Goal: Task Accomplishment & Management: Complete application form

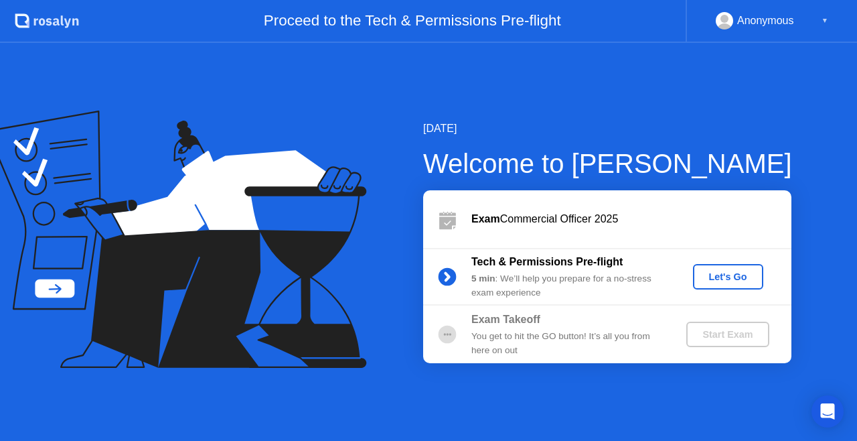
click at [736, 279] on div "Let's Go" at bounding box center [729, 276] width 60 height 11
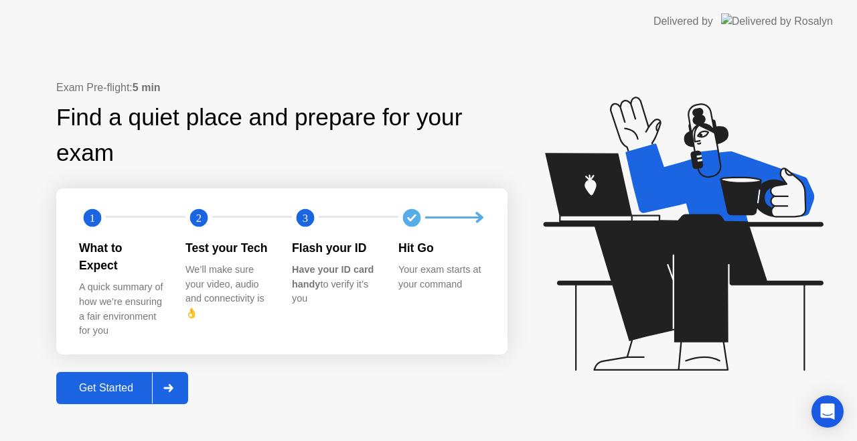
click at [117, 382] on div "Get Started" at bounding box center [106, 388] width 92 height 12
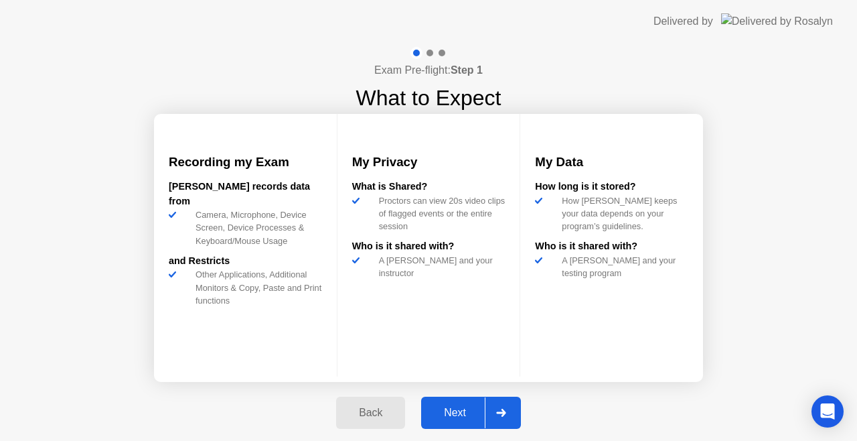
click at [450, 413] on div "Next" at bounding box center [455, 413] width 60 height 12
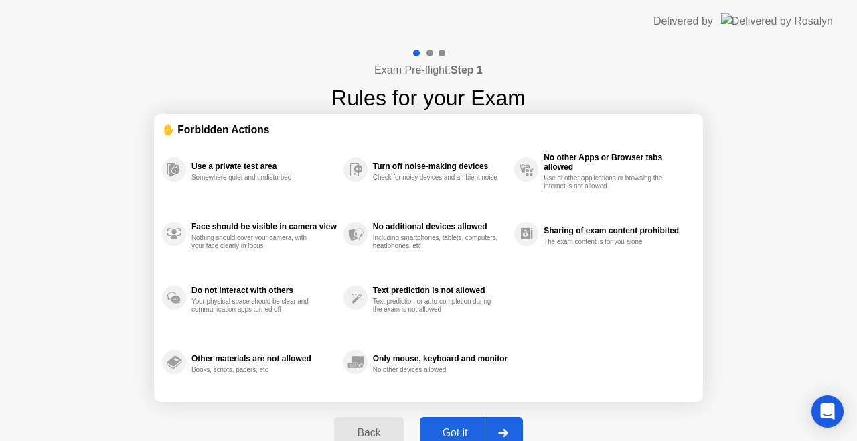
click at [457, 427] on div "Got it" at bounding box center [455, 433] width 63 height 12
select select "**********"
select select "*******"
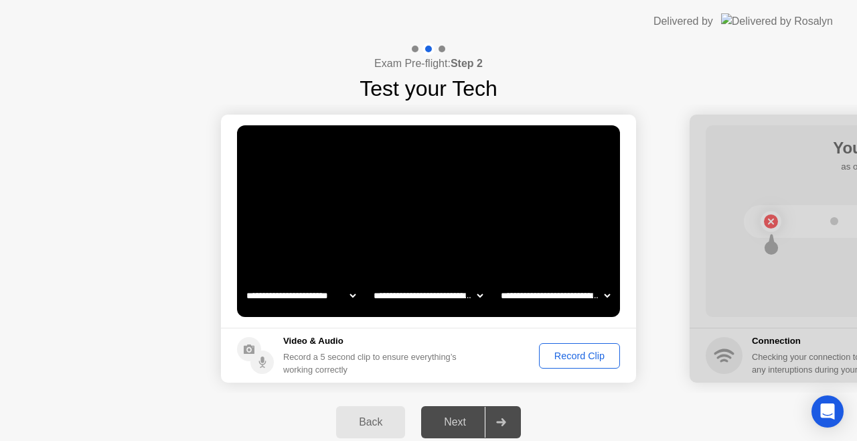
click at [457, 423] on div "Next" at bounding box center [455, 422] width 60 height 12
click at [513, 415] on div at bounding box center [501, 422] width 32 height 31
click at [467, 419] on div "Next" at bounding box center [455, 422] width 60 height 12
click at [557, 353] on div "Record Clip" at bounding box center [580, 355] width 72 height 11
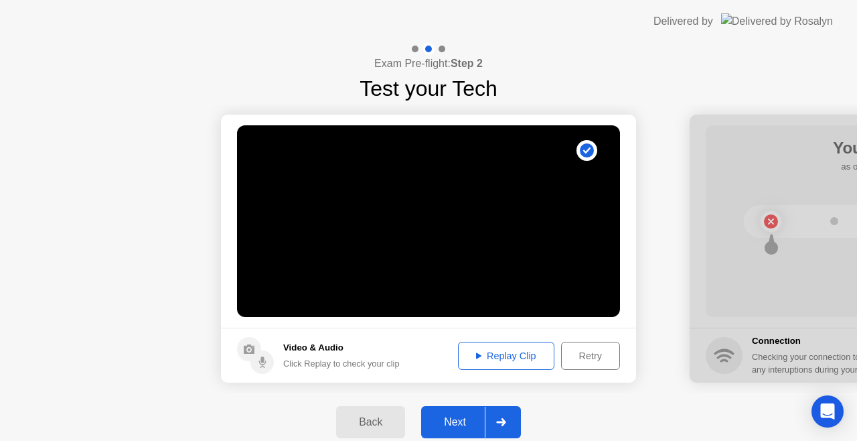
click at [453, 421] on div "Next" at bounding box center [455, 422] width 60 height 12
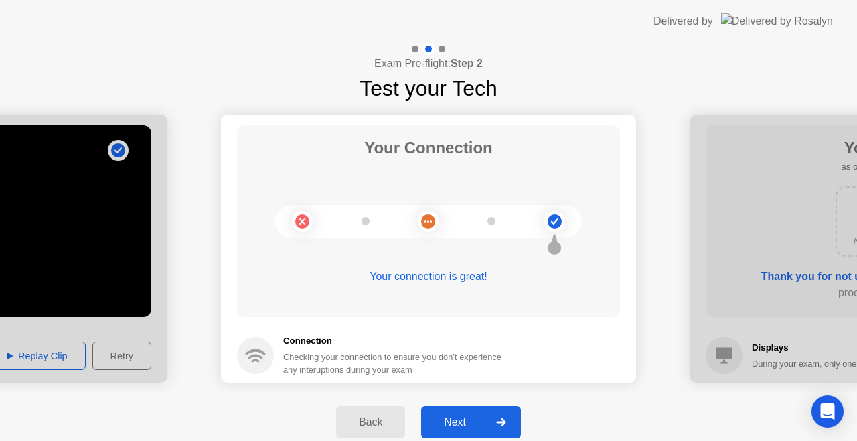
click at [479, 434] on button "Next" at bounding box center [471, 422] width 100 height 32
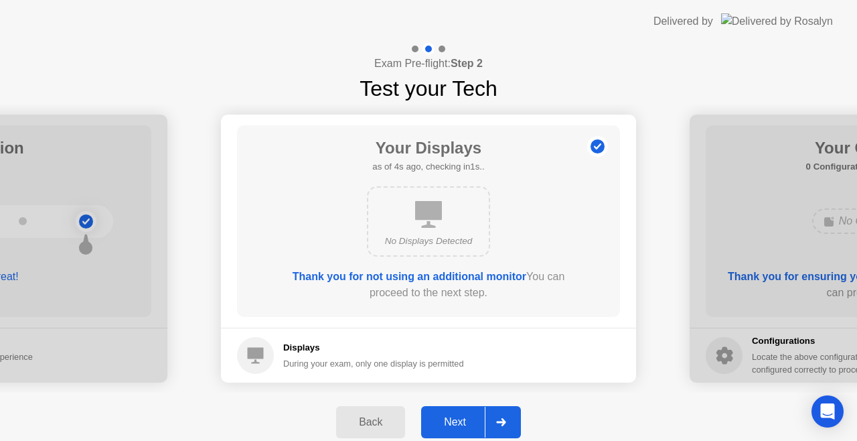
click at [467, 425] on div "Next" at bounding box center [455, 422] width 60 height 12
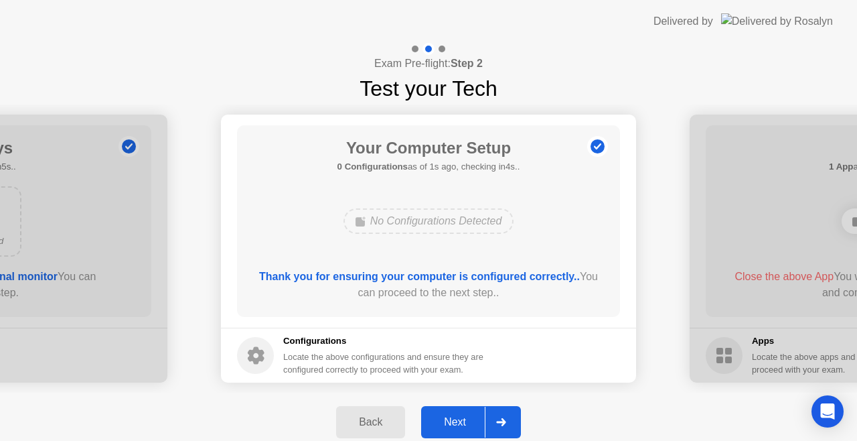
click at [467, 425] on div "Next" at bounding box center [455, 422] width 60 height 12
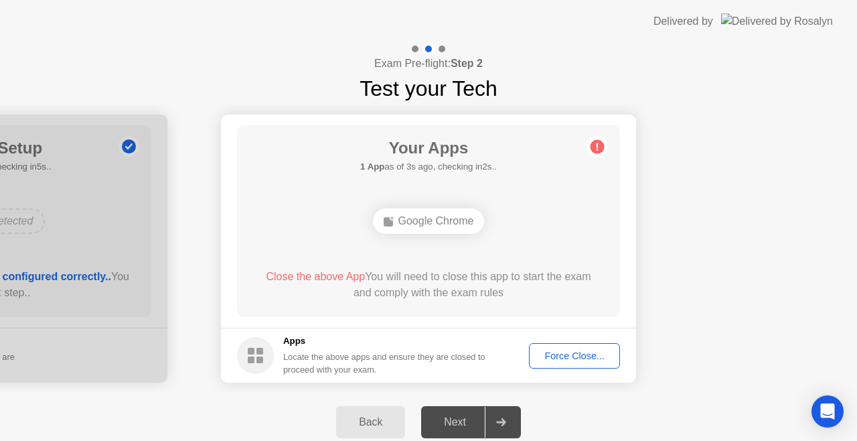
click at [479, 419] on div "Next" at bounding box center [455, 422] width 60 height 12
click at [565, 351] on div "Force Close..." at bounding box center [575, 355] width 82 height 11
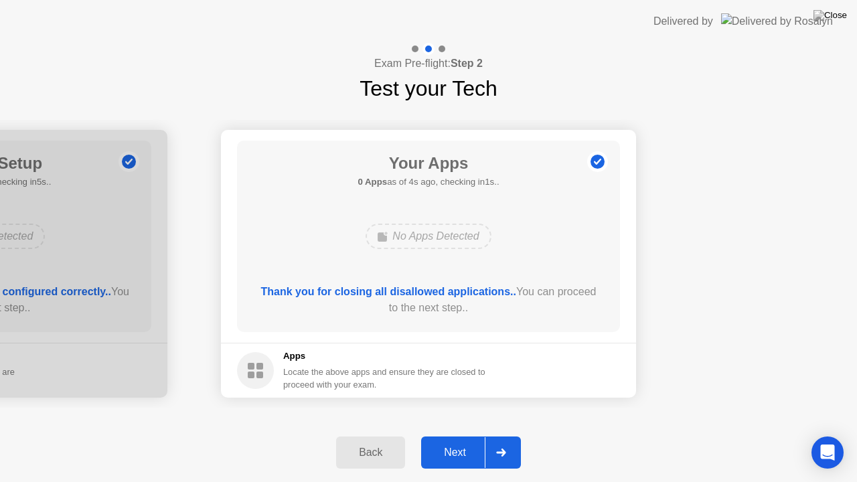
click at [465, 440] on div "Next" at bounding box center [455, 453] width 60 height 12
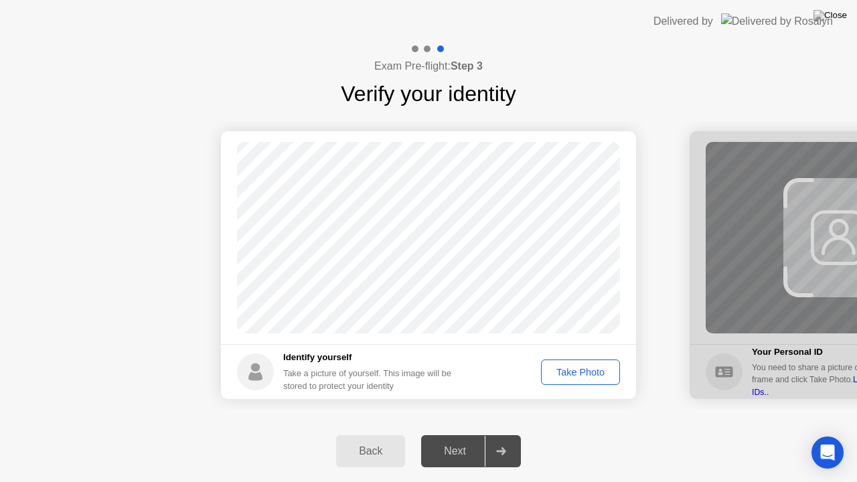
click at [560, 375] on div "Take Photo" at bounding box center [581, 372] width 70 height 11
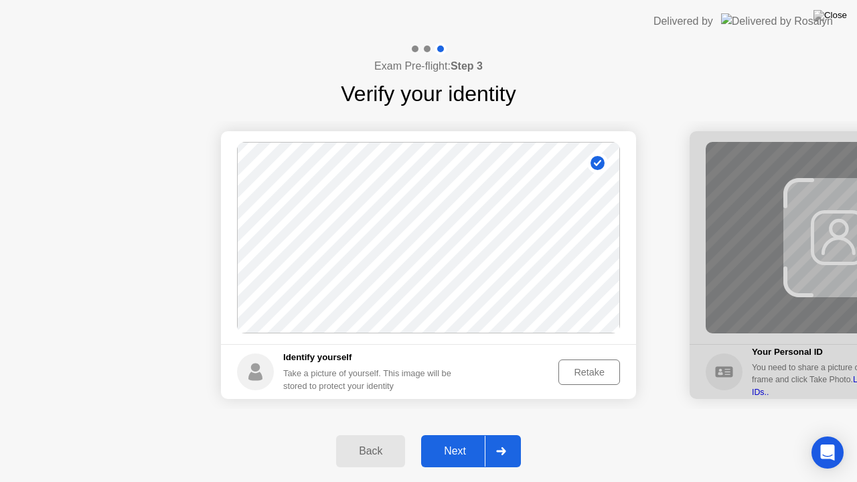
click at [449, 440] on div "Next" at bounding box center [455, 451] width 60 height 12
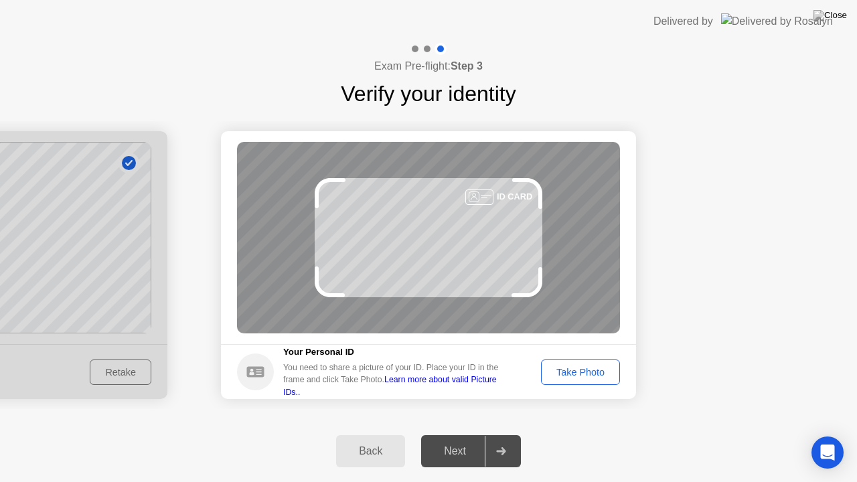
click at [579, 362] on button "Take Photo" at bounding box center [580, 372] width 79 height 25
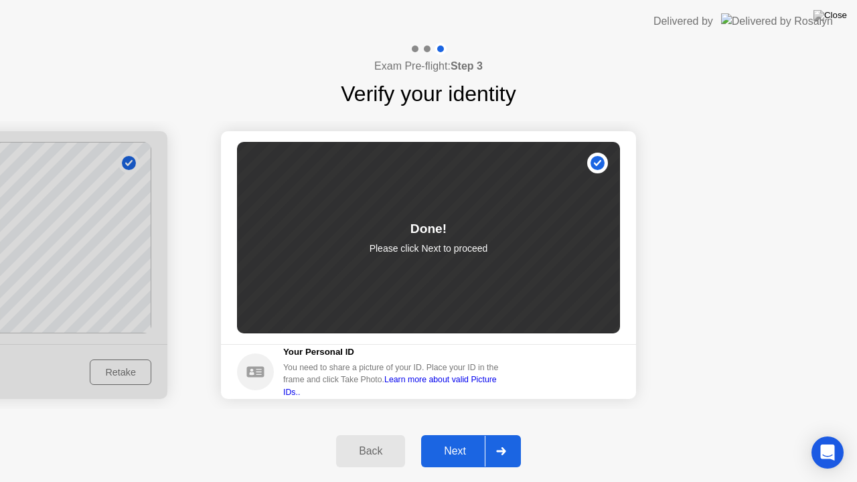
click at [471, 440] on div "Next" at bounding box center [455, 451] width 60 height 12
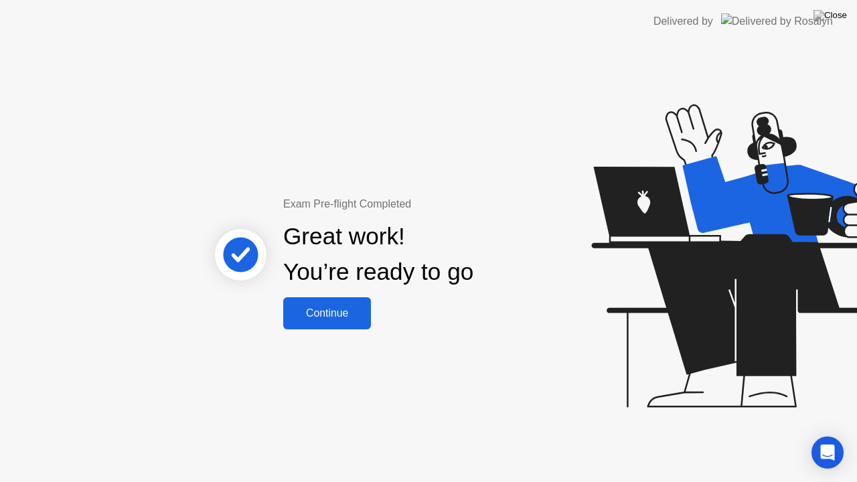
click at [336, 319] on div "Continue" at bounding box center [327, 313] width 80 height 12
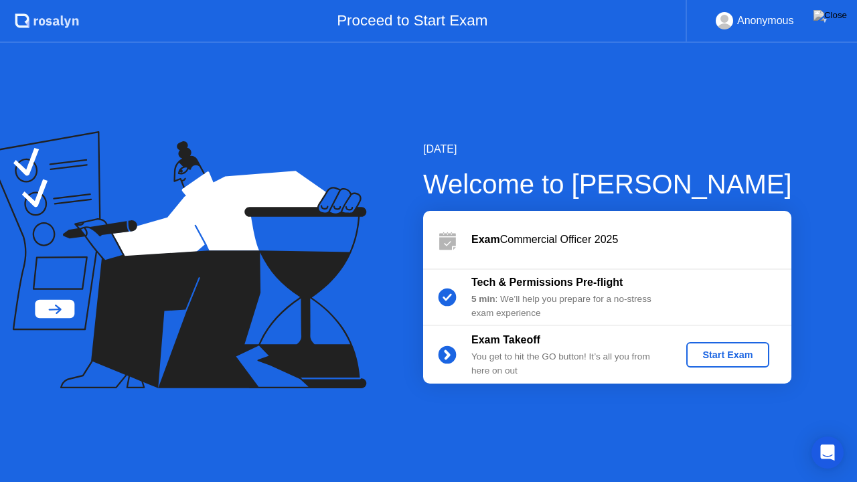
click at [734, 366] on button "Start Exam" at bounding box center [728, 354] width 82 height 25
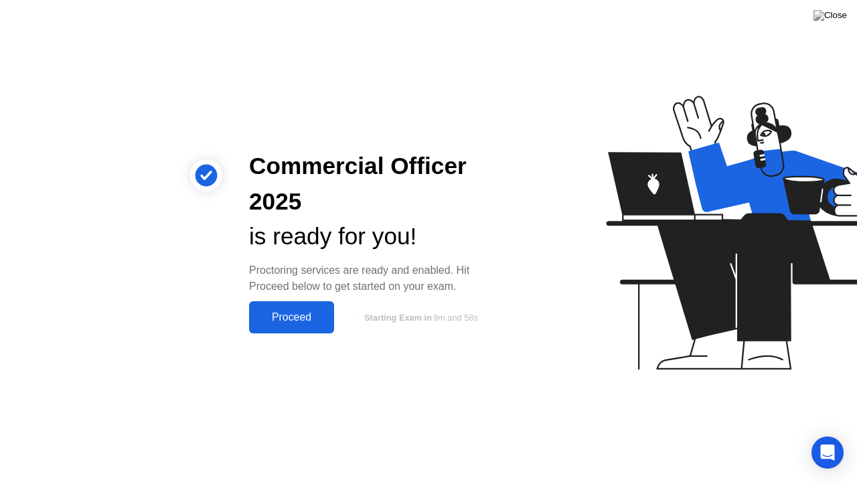
click at [314, 320] on div "Proceed" at bounding box center [291, 317] width 77 height 12
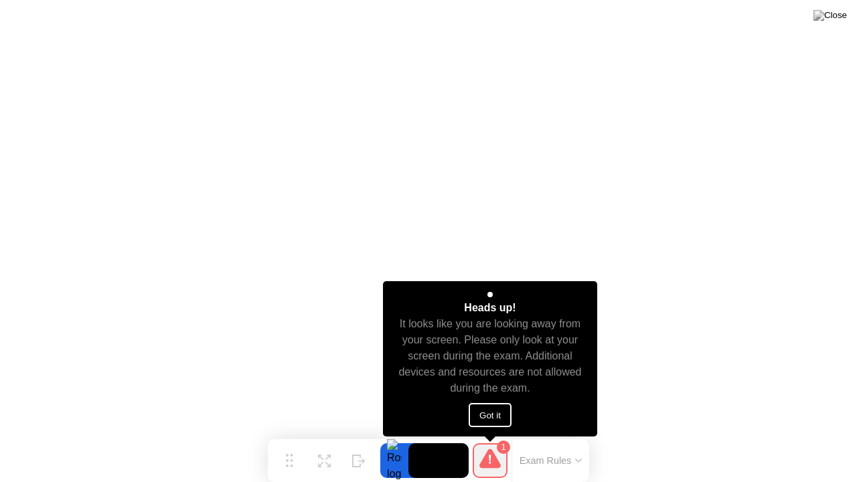
click at [494, 418] on button "Got it" at bounding box center [490, 415] width 43 height 24
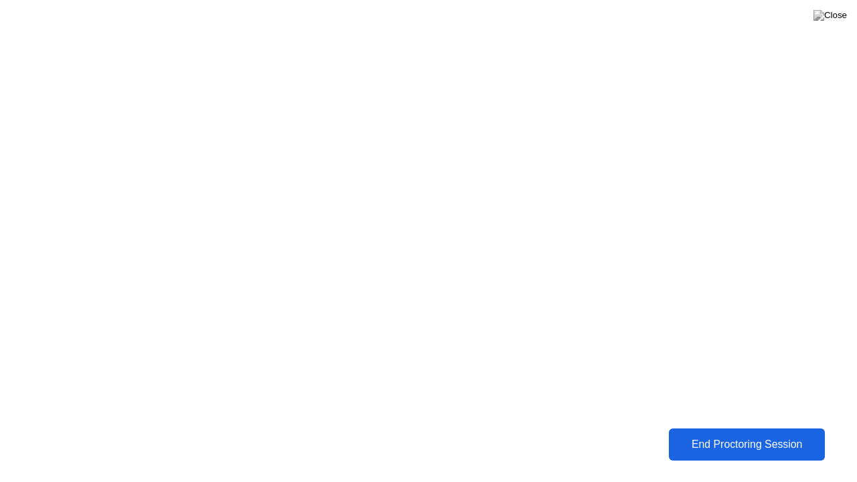
click at [778, 440] on div "End Proctoring Session" at bounding box center [746, 445] width 149 height 12
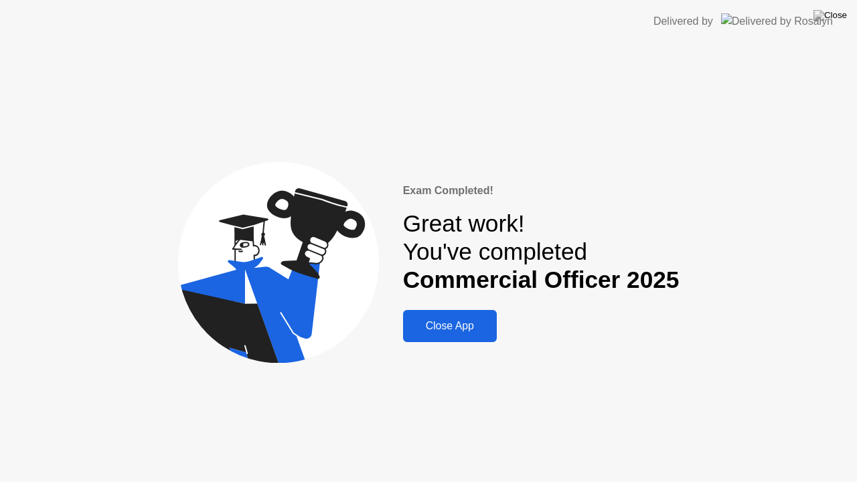
click at [443, 326] on div "Close App" at bounding box center [450, 326] width 86 height 12
